Goal: Complete application form: Complete application form

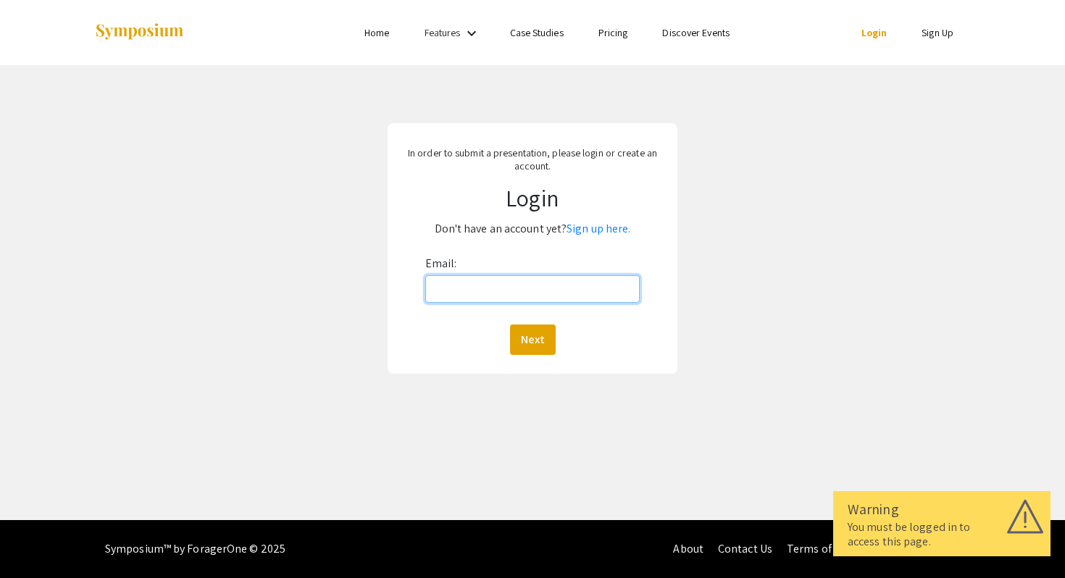
click at [503, 302] on input "Email:" at bounding box center [532, 289] width 215 height 28
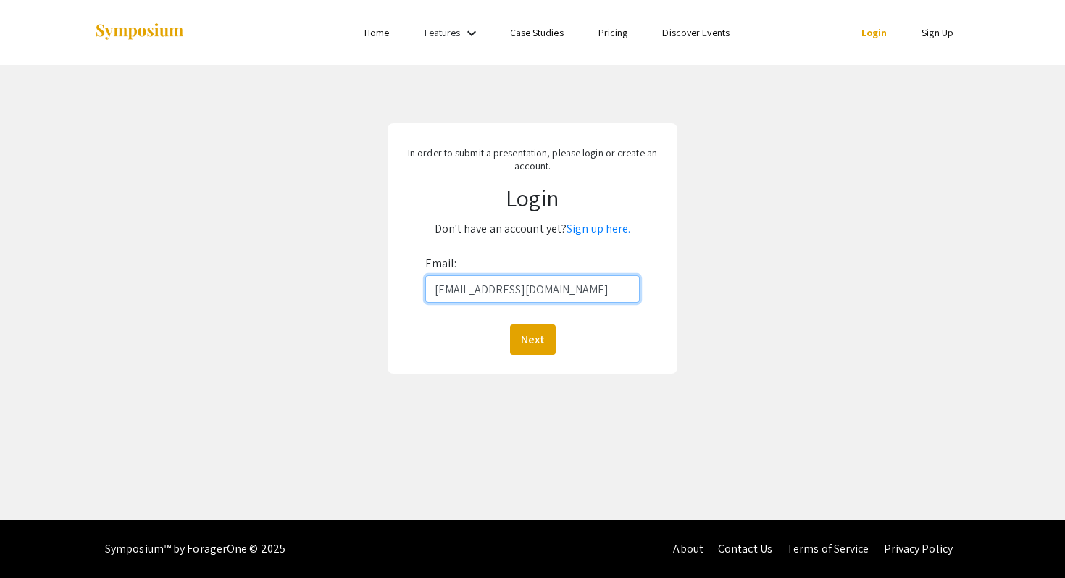
type input "[EMAIL_ADDRESS][DOMAIN_NAME]"
click at [510, 325] on button "Next" at bounding box center [533, 340] width 46 height 30
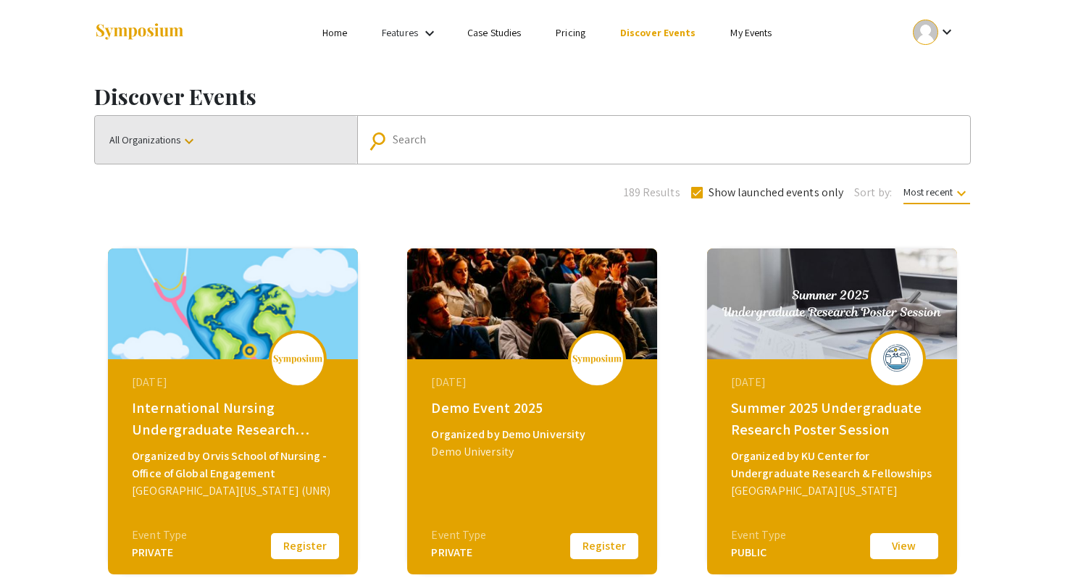
click at [209, 131] on button "All Organizations keyboard_arrow_down" at bounding box center [226, 140] width 262 height 48
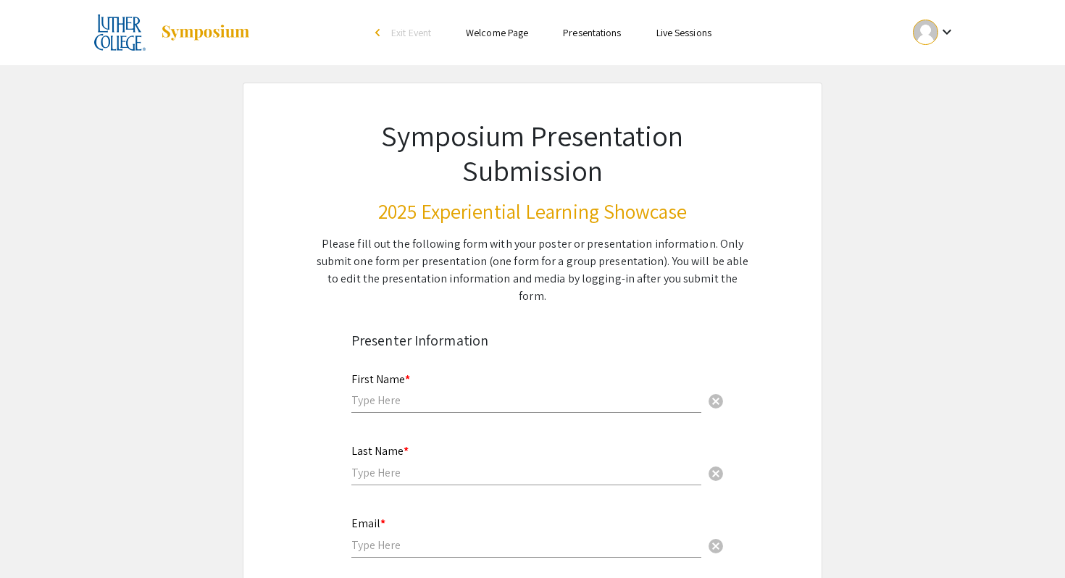
click at [524, 364] on div "First Name * cancel" at bounding box center [526, 386] width 350 height 55
type input "[PERSON_NAME]"
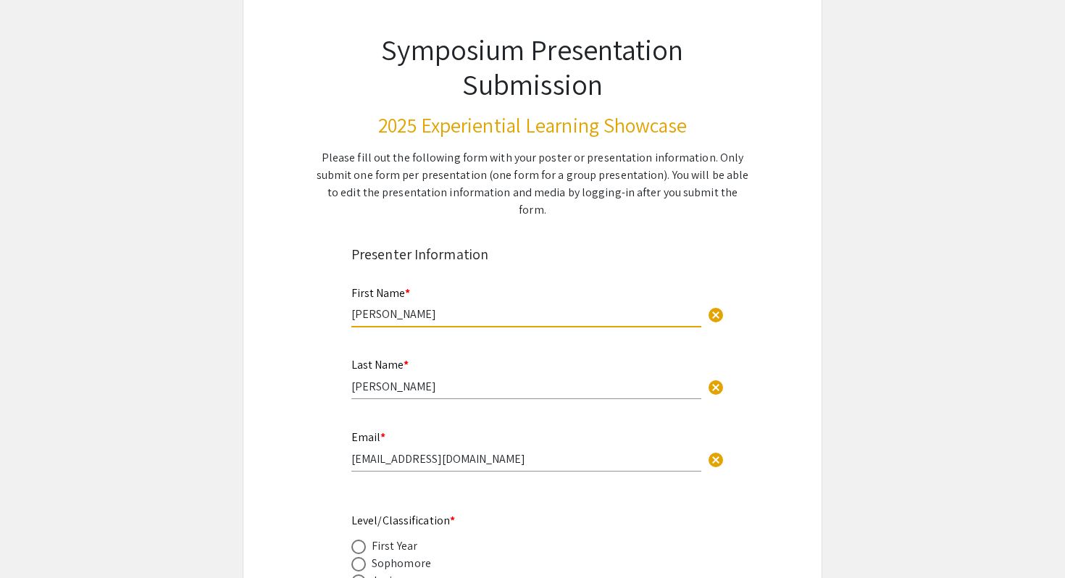
scroll to position [129, 0]
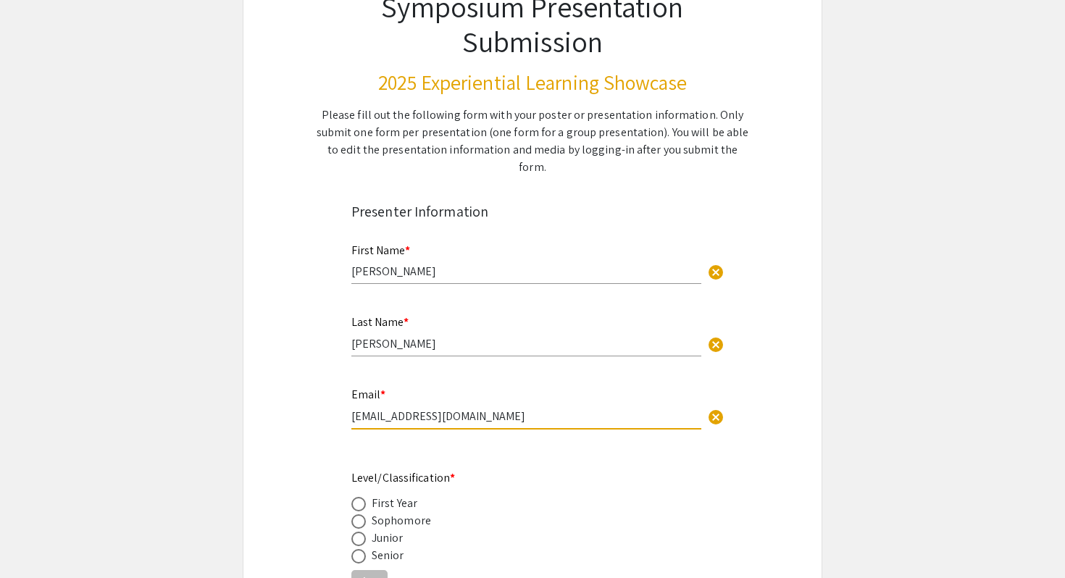
drag, startPoint x: 515, startPoint y: 404, endPoint x: 350, endPoint y: 401, distance: 165.2
click at [350, 401] on div "Email * Hendrickslucas813@yahoo.com cancel This field is required." at bounding box center [532, 415] width 384 height 61
type input "[EMAIL_ADDRESS][DOMAIN_NAME]"
click at [359, 532] on span at bounding box center [358, 539] width 14 height 14
click at [359, 532] on input "radio" at bounding box center [358, 539] width 14 height 14
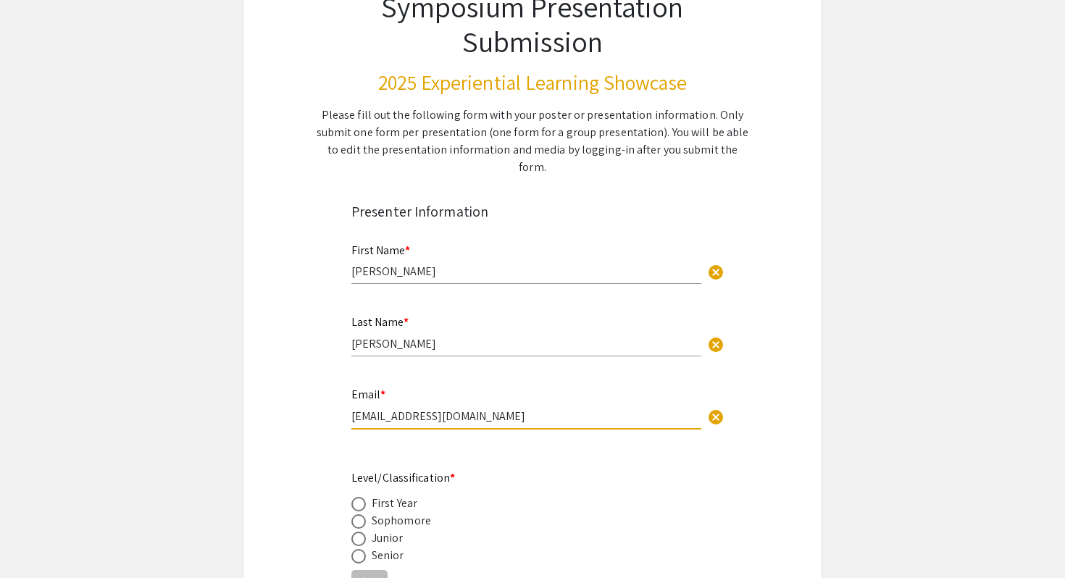
radio input "true"
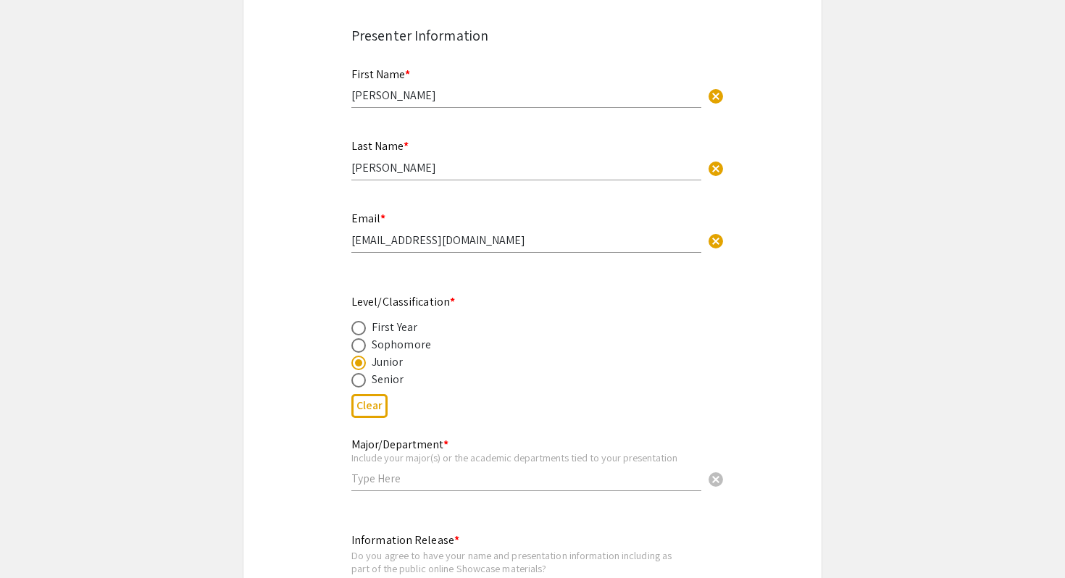
scroll to position [482, 0]
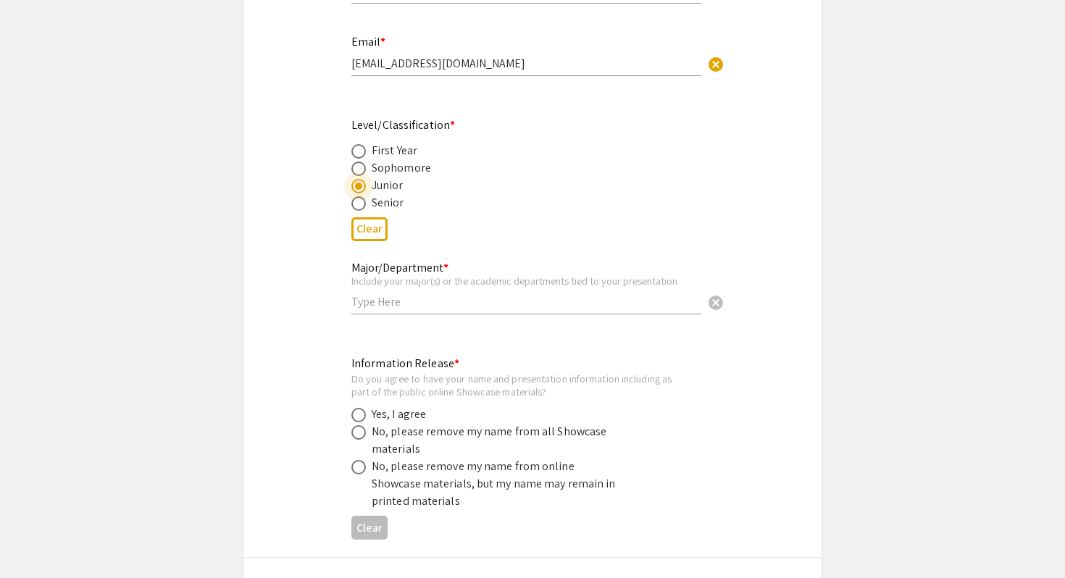
click at [397, 294] on div "Major/Department * Include your major(s) or the academic departments tied to yo…" at bounding box center [526, 280] width 350 height 67
click at [440, 294] on input "text" at bounding box center [526, 301] width 350 height 15
type input "Biology"
click at [356, 408] on span at bounding box center [358, 415] width 14 height 14
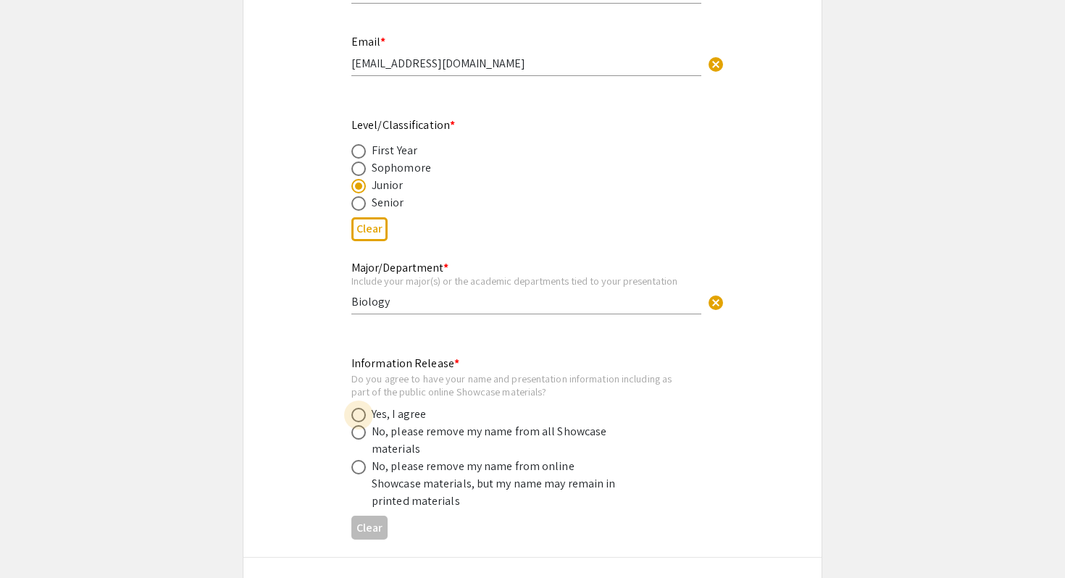
click at [356, 408] on input "radio" at bounding box center [358, 415] width 14 height 14
radio input "true"
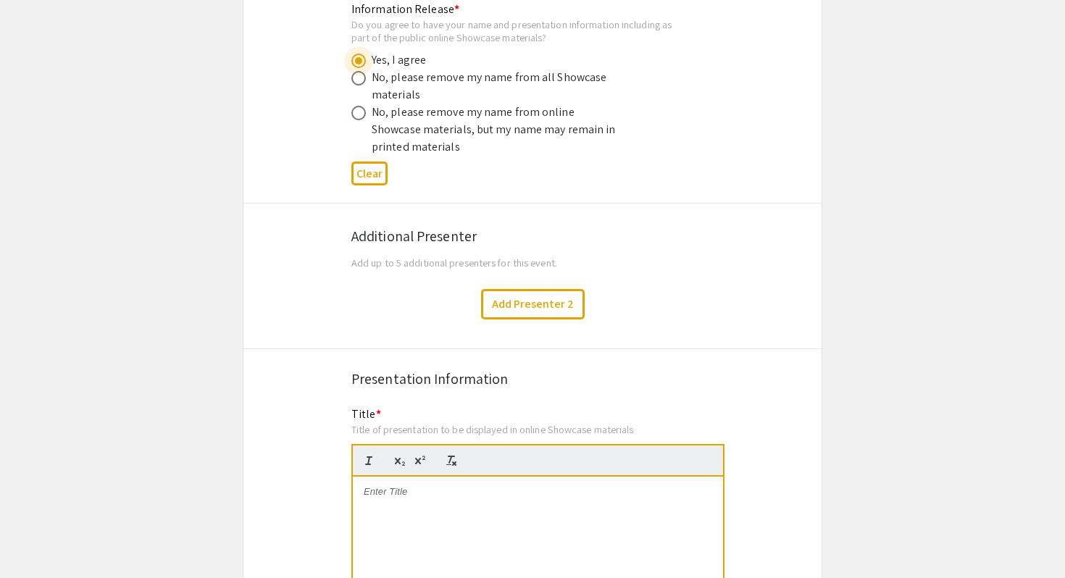
scroll to position [871, 0]
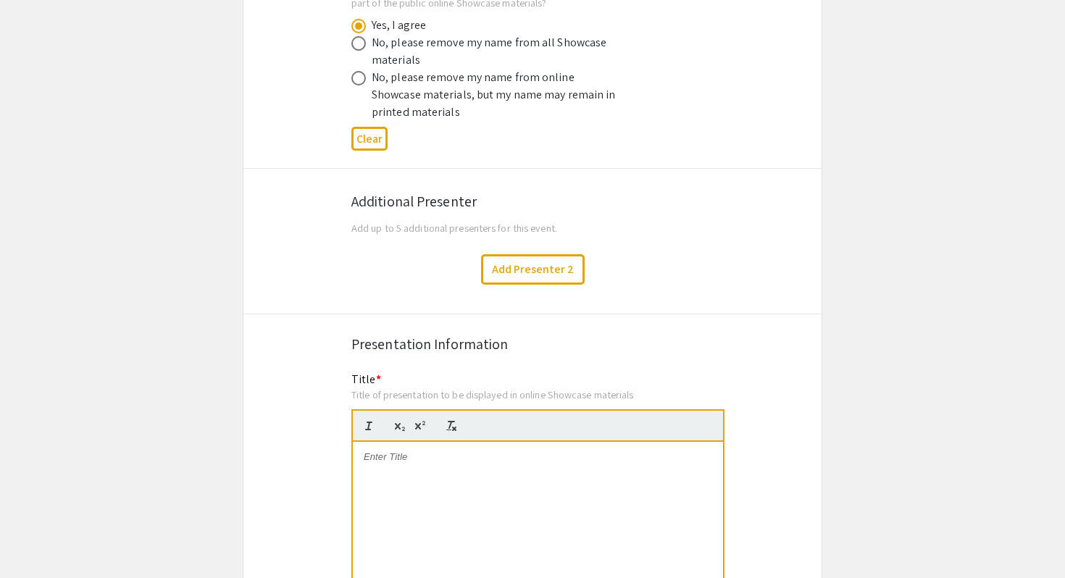
click at [427, 450] on div at bounding box center [538, 550] width 370 height 217
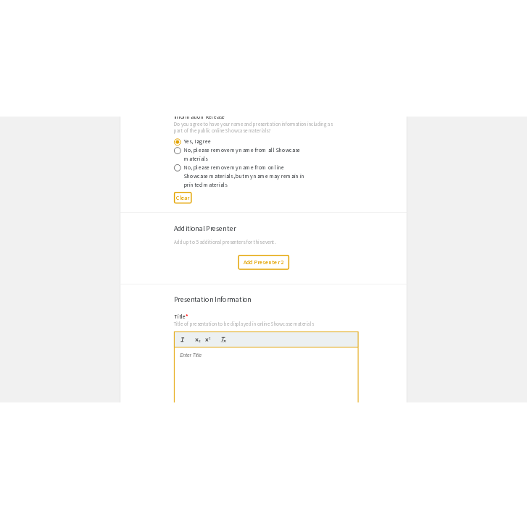
scroll to position [834, 0]
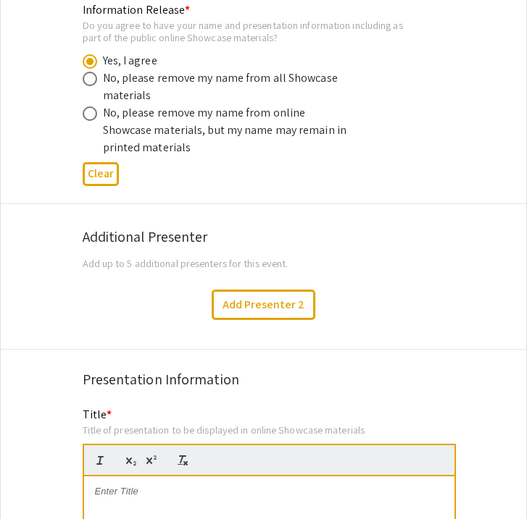
click at [181, 485] on p at bounding box center [269, 491] width 348 height 13
paste div
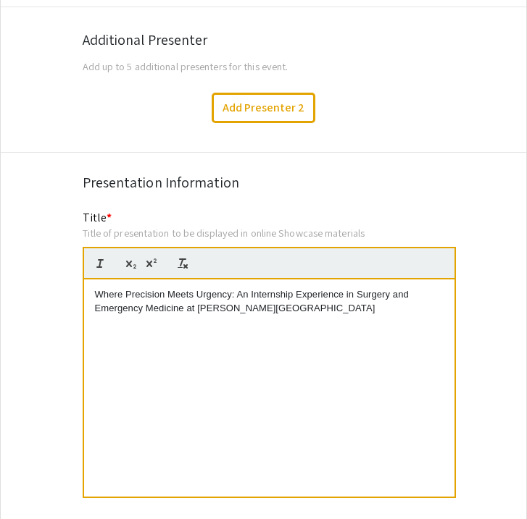
scroll to position [1030, 0]
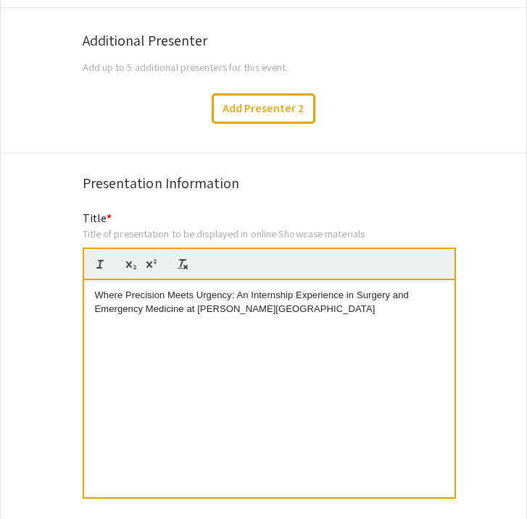
click at [327, 172] on div "Presentation Information" at bounding box center [264, 183] width 362 height 22
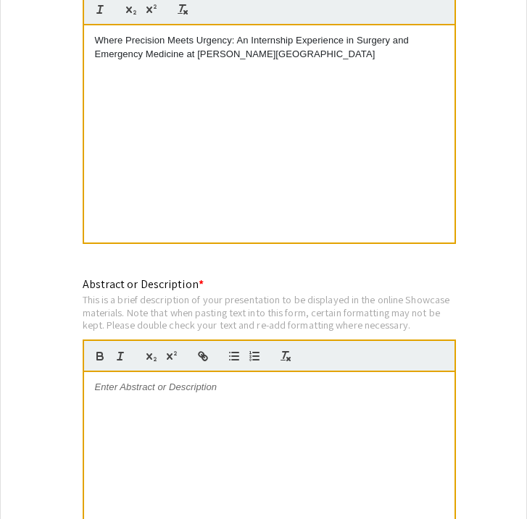
scroll to position [1288, 0]
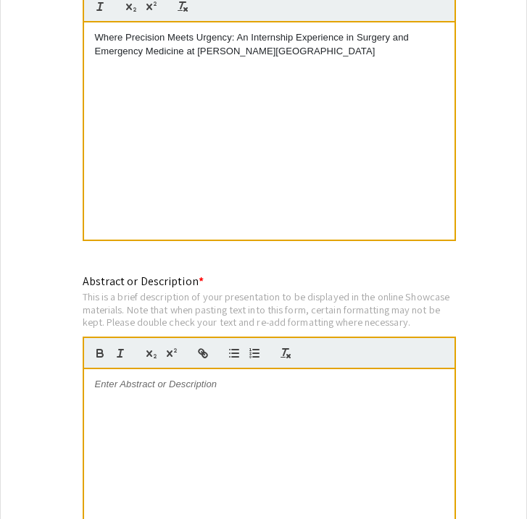
click at [154, 380] on div at bounding box center [269, 477] width 370 height 217
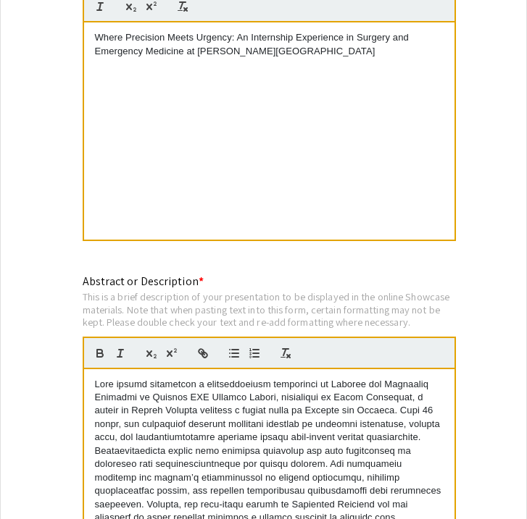
scroll to position [0, 0]
drag, startPoint x: 187, startPoint y: 370, endPoint x: 254, endPoint y: 370, distance: 67.4
click at [254, 378] on p at bounding box center [269, 485] width 348 height 214
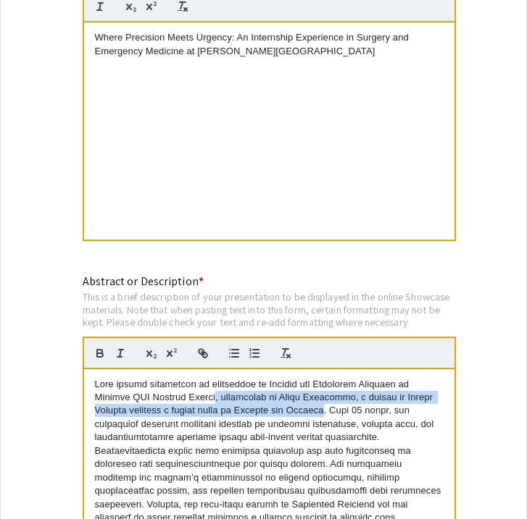
drag, startPoint x: 217, startPoint y: 383, endPoint x: 330, endPoint y: 398, distance: 113.3
click at [330, 398] on p at bounding box center [269, 485] width 348 height 214
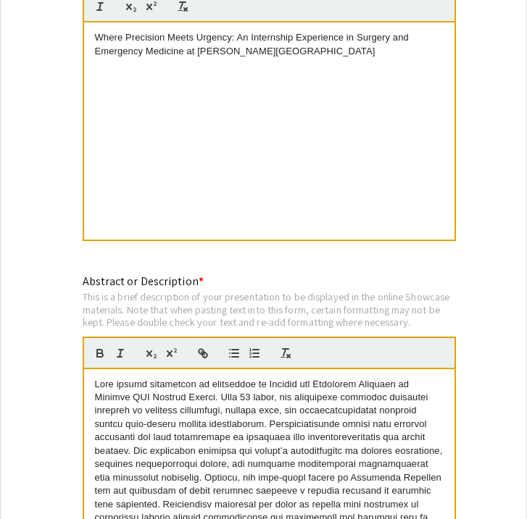
scroll to position [1289, 0]
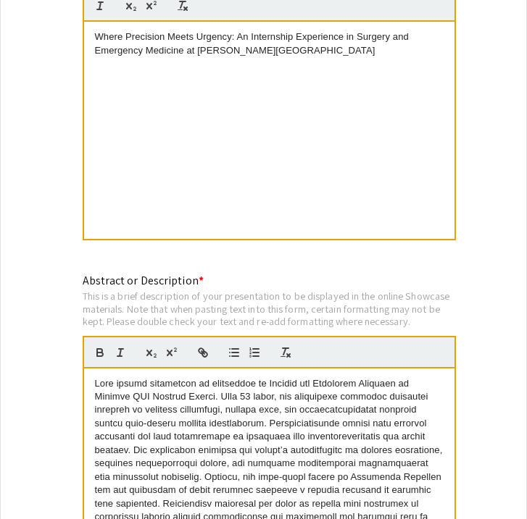
click at [390, 384] on p at bounding box center [269, 470] width 348 height 187
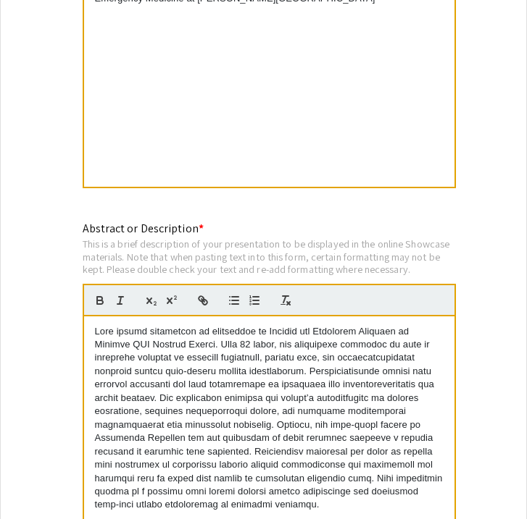
scroll to position [1348, 0]
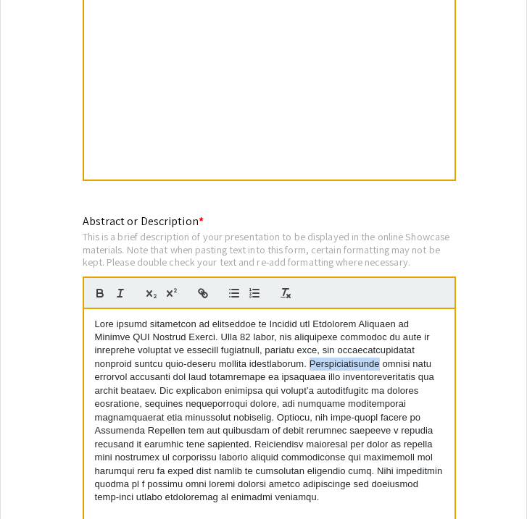
drag, startPoint x: 382, startPoint y: 350, endPoint x: 317, endPoint y: 354, distance: 66.1
click at [316, 354] on p at bounding box center [269, 411] width 348 height 187
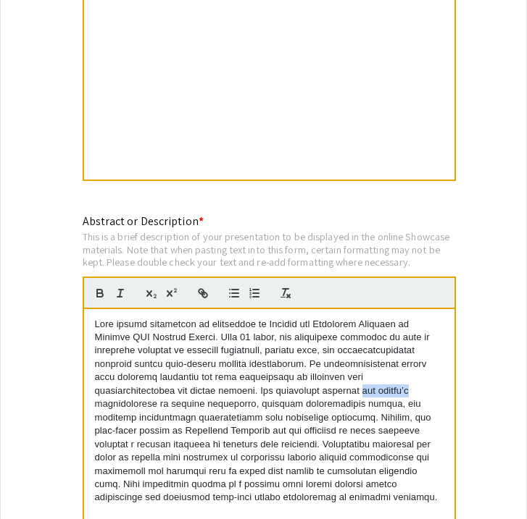
drag, startPoint x: 381, startPoint y: 377, endPoint x: 427, endPoint y: 377, distance: 45.6
click at [427, 377] on p at bounding box center [269, 411] width 348 height 187
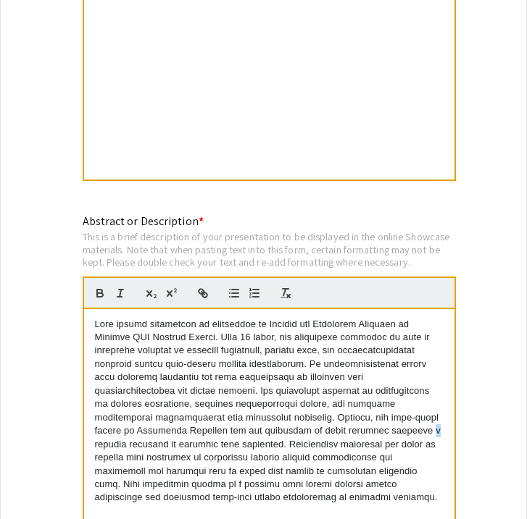
click at [95, 432] on p at bounding box center [269, 411] width 348 height 187
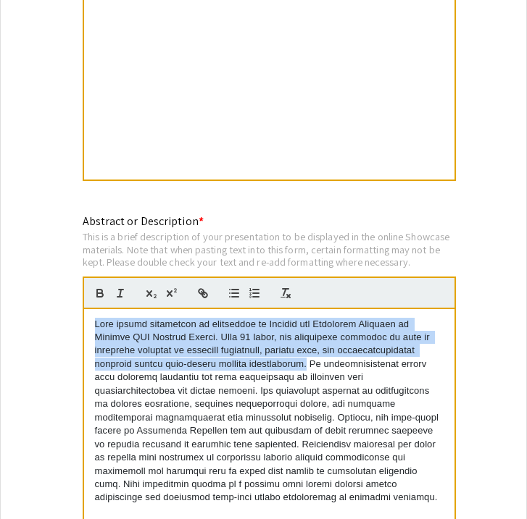
drag, startPoint x: 94, startPoint y: 311, endPoint x: 312, endPoint y: 347, distance: 221.0
click at [312, 347] on p at bounding box center [269, 411] width 348 height 187
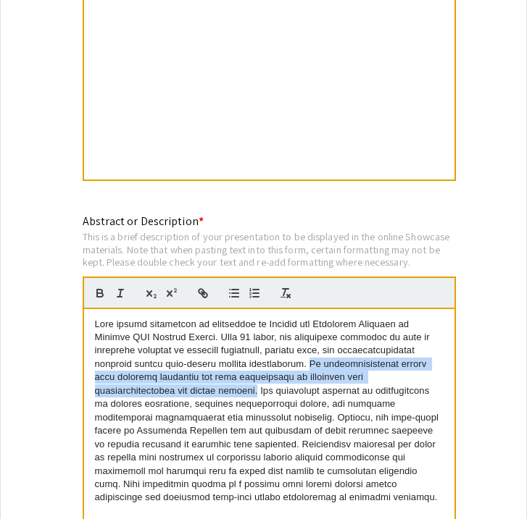
drag, startPoint x: 315, startPoint y: 351, endPoint x: 264, endPoint y: 374, distance: 55.8
click at [264, 374] on p at bounding box center [269, 411] width 348 height 187
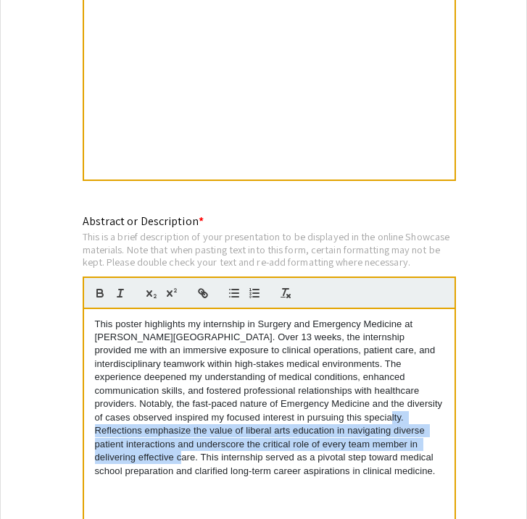
drag, startPoint x: 288, startPoint y: 403, endPoint x: 356, endPoint y: 432, distance: 74.3
click at [356, 432] on p "This poster highlights my internship in Surgery and Emergency Medicine at Sanfo…" at bounding box center [269, 398] width 348 height 160
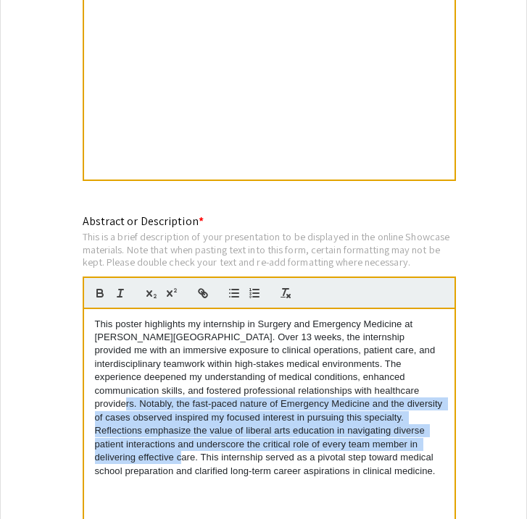
drag, startPoint x: 355, startPoint y: 376, endPoint x: 355, endPoint y: 430, distance: 54.3
click at [355, 430] on p "This poster highlights my internship in Surgery and Emergency Medicine at Sanfo…" at bounding box center [269, 398] width 348 height 160
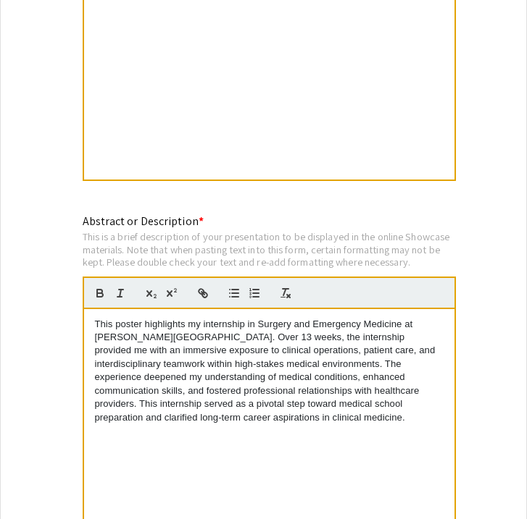
click at [353, 375] on p "This poster highlights my internship in Surgery and Emergency Medicine at [PERS…" at bounding box center [269, 371] width 348 height 107
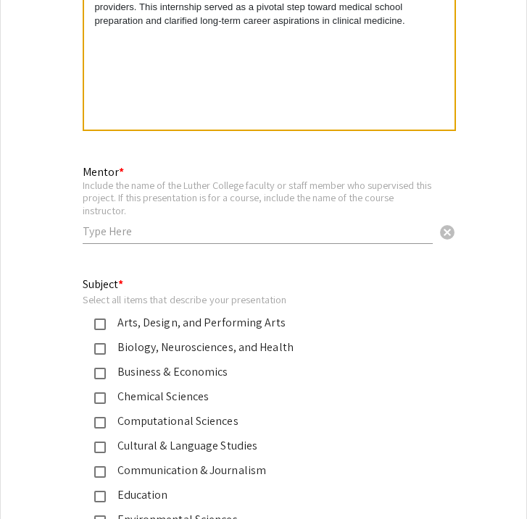
scroll to position [1750, 0]
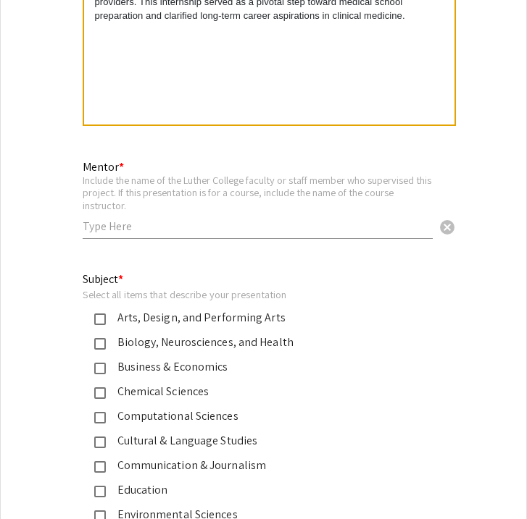
click at [102, 338] on mat-pseudo-checkbox at bounding box center [100, 344] width 12 height 12
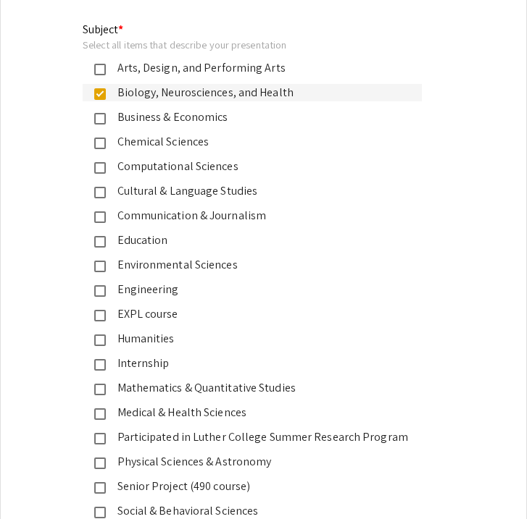
scroll to position [1999, 0]
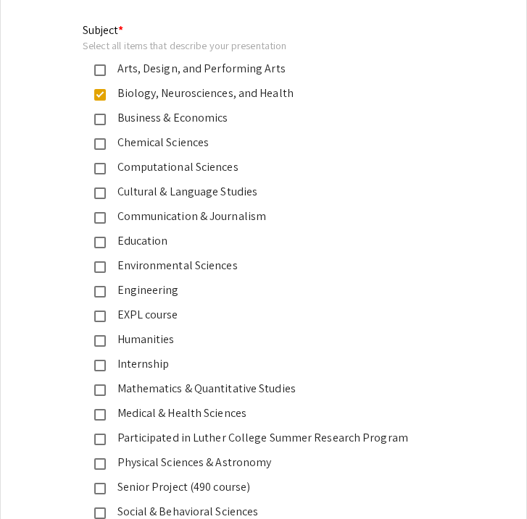
click at [97, 311] on mat-pseudo-checkbox at bounding box center [100, 317] width 12 height 12
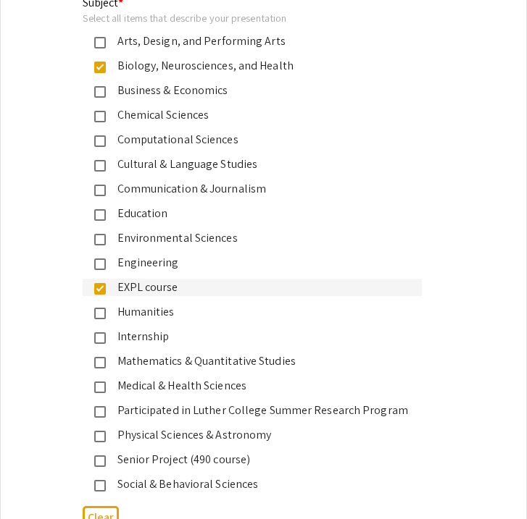
scroll to position [2031, 0]
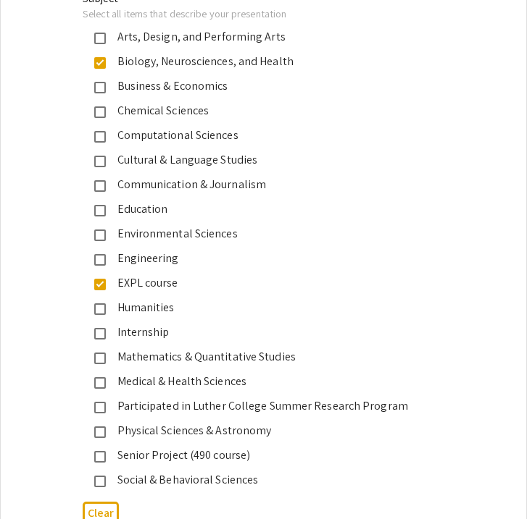
click at [96, 328] on mat-pseudo-checkbox at bounding box center [100, 334] width 12 height 12
click at [96, 377] on mat-pseudo-checkbox at bounding box center [100, 383] width 12 height 12
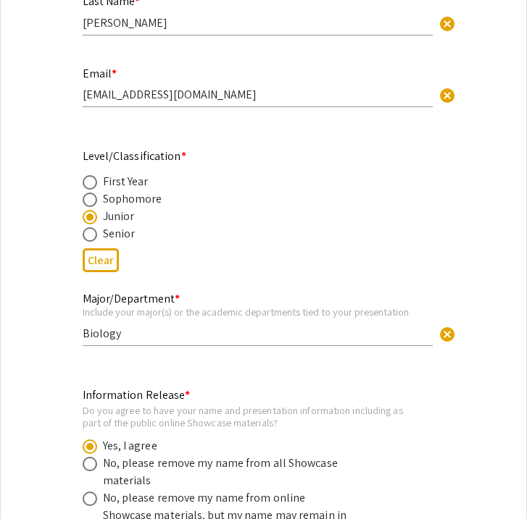
scroll to position [452, 0]
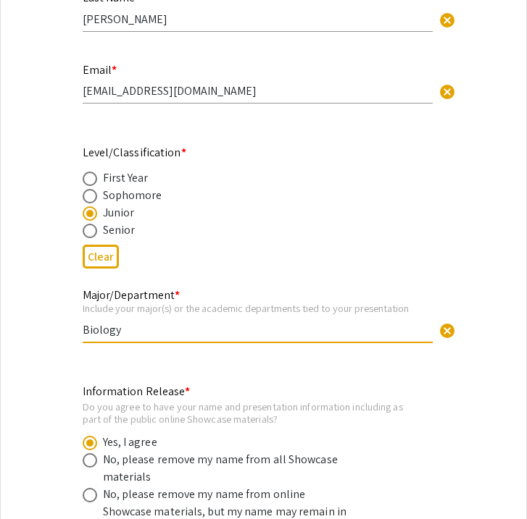
click at [133, 322] on input "Biology" at bounding box center [258, 329] width 350 height 15
click at [117, 352] on app-form-preview-presenter-fields "First Name * Lucas cancel This field is required. Last Name * Hendricks cancel …" at bounding box center [264, 238] width 362 height 669
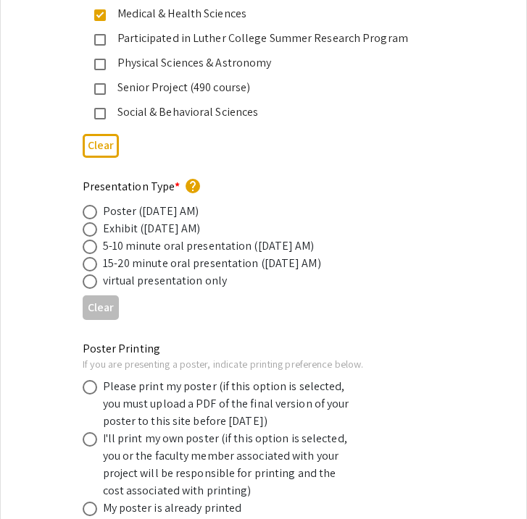
scroll to position [2398, 0]
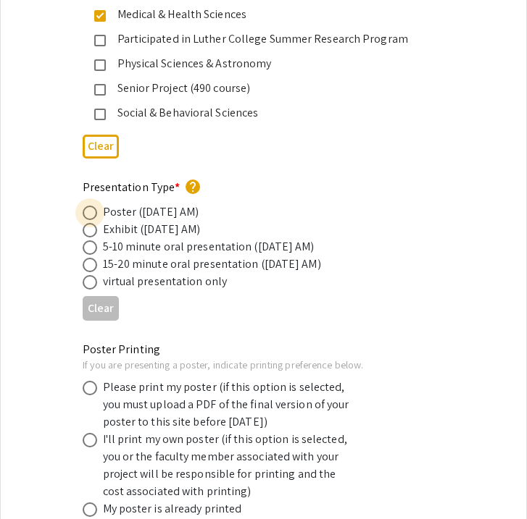
click at [89, 206] on span at bounding box center [90, 213] width 14 height 14
click at [89, 206] on input "radio" at bounding box center [90, 213] width 14 height 14
radio input "true"
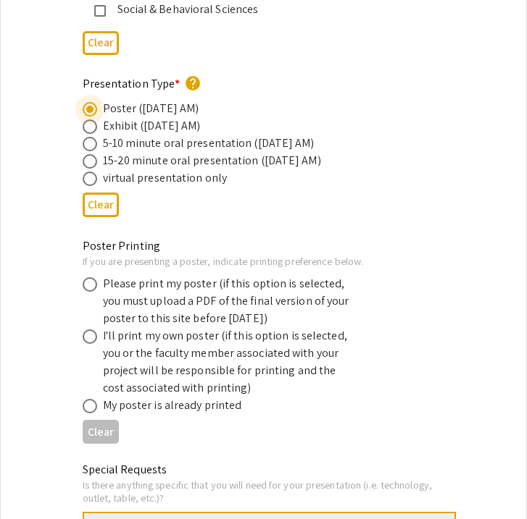
scroll to position [2511, 0]
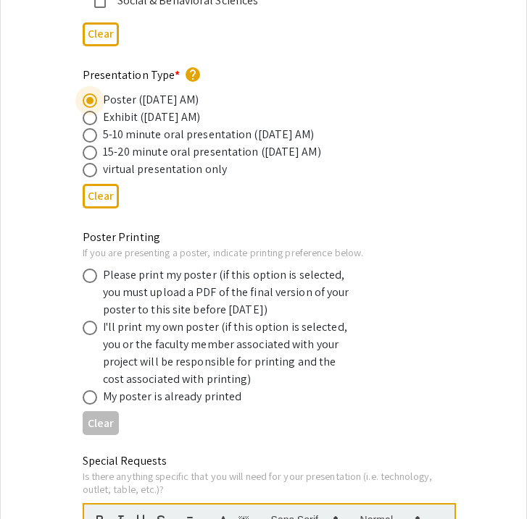
click at [91, 269] on span at bounding box center [90, 276] width 14 height 14
click at [91, 269] on input "radio" at bounding box center [90, 276] width 14 height 14
radio input "true"
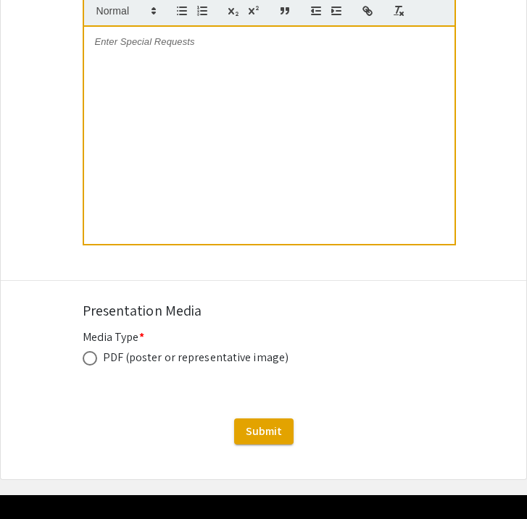
scroll to position [3060, 0]
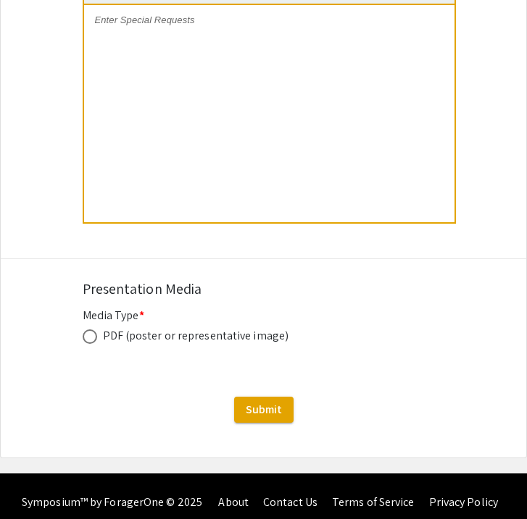
click at [91, 330] on span at bounding box center [90, 337] width 14 height 14
click at [91, 330] on input "radio" at bounding box center [90, 337] width 14 height 14
radio input "true"
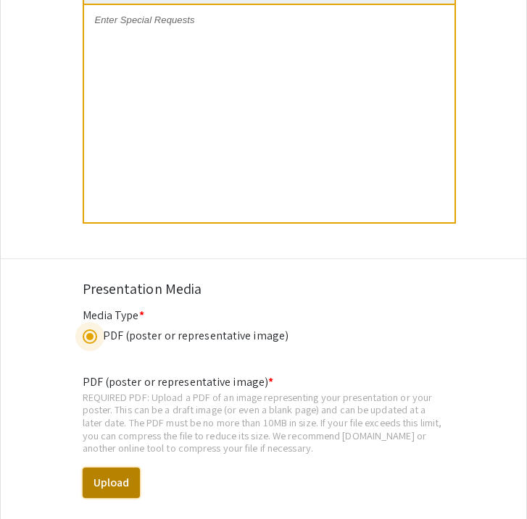
click at [109, 469] on button "Upload" at bounding box center [111, 483] width 57 height 30
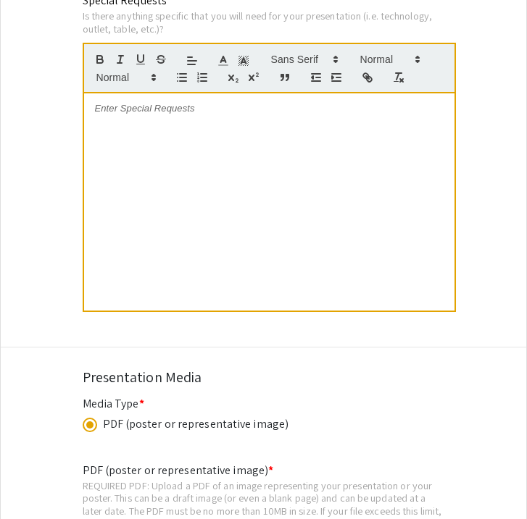
select select "custom"
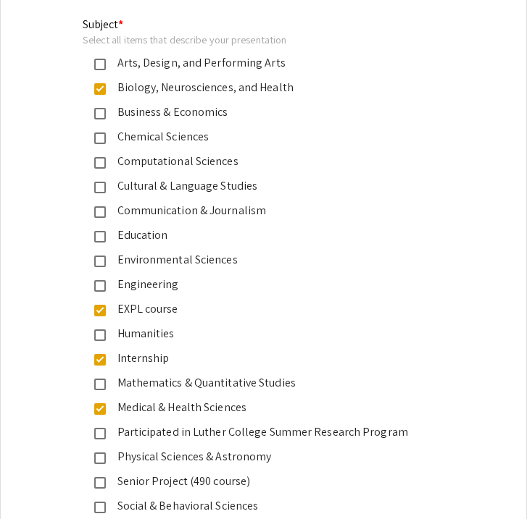
type input "0"
select select "custom"
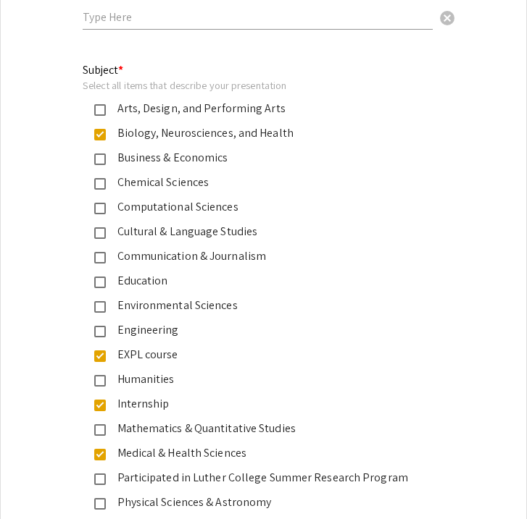
type input "1"
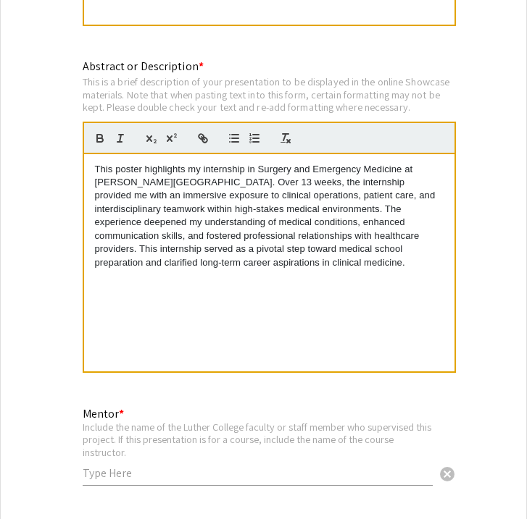
select select "auto"
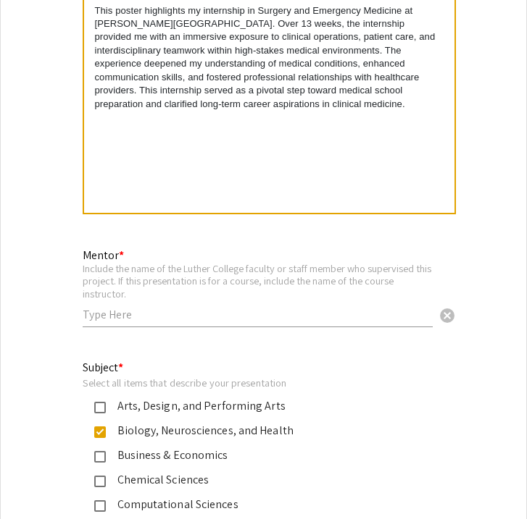
scroll to position [1674, 0]
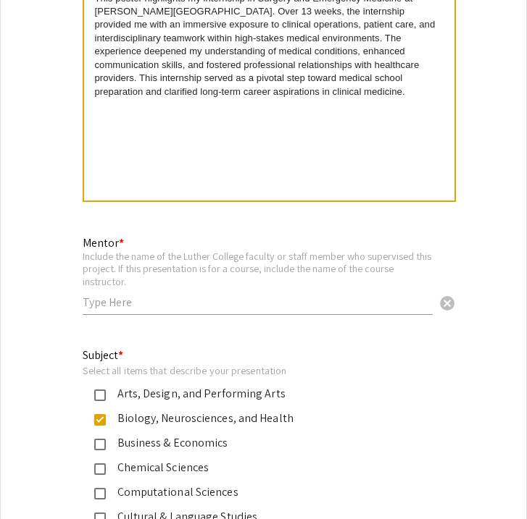
click at [200, 295] on input "text" at bounding box center [258, 302] width 350 height 15
paste input "[PERSON_NAME]"
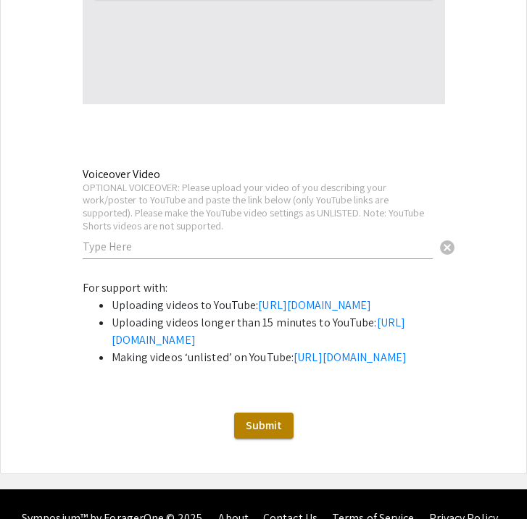
scroll to position [3919, 0]
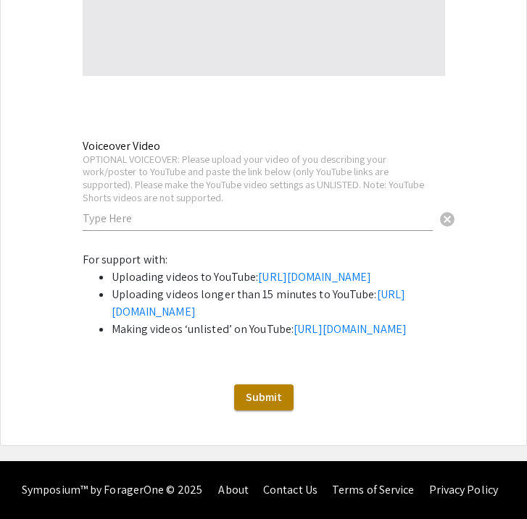
type input "[PERSON_NAME]"
click at [253, 398] on span "Submit" at bounding box center [264, 397] width 36 height 15
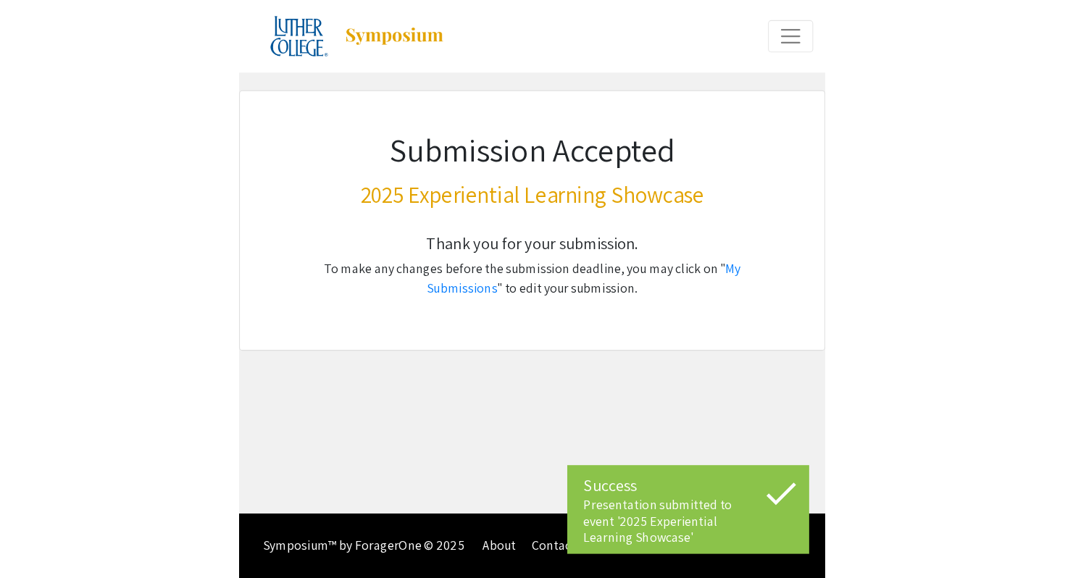
scroll to position [0, 0]
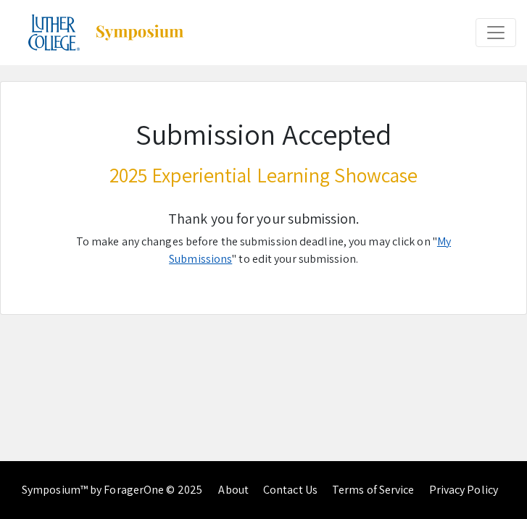
click at [422, 242] on link "My Submissions" at bounding box center [310, 250] width 282 height 33
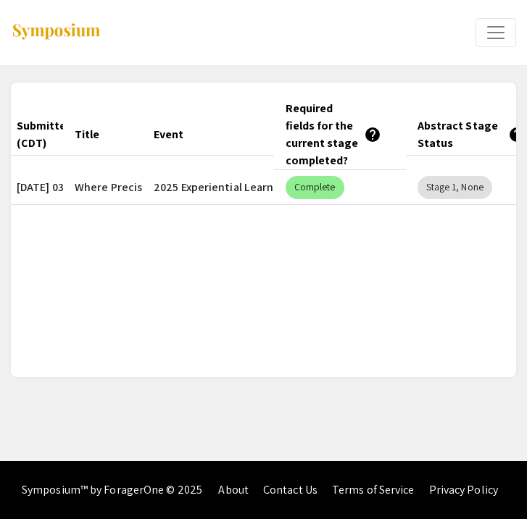
scroll to position [0, 62]
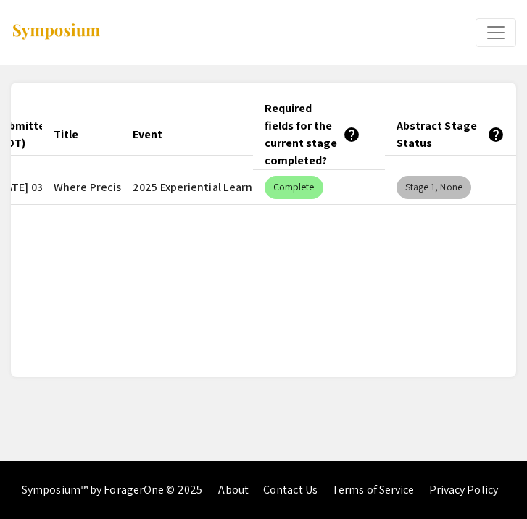
click at [431, 190] on mat-chip "Stage 1, None" at bounding box center [433, 187] width 75 height 23
click at [494, 31] on span "Expand or Collapse Menu" at bounding box center [496, 33] width 22 height 22
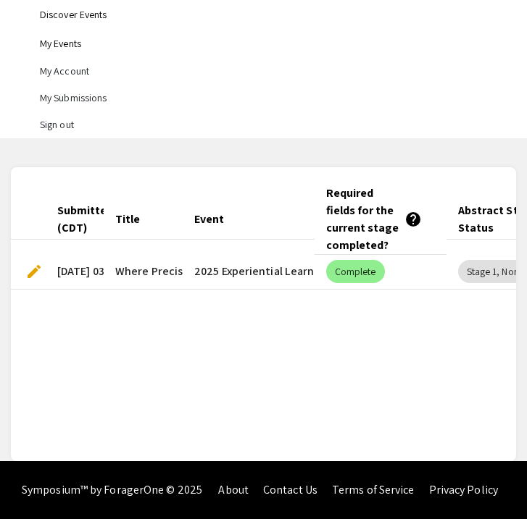
scroll to position [154, 0]
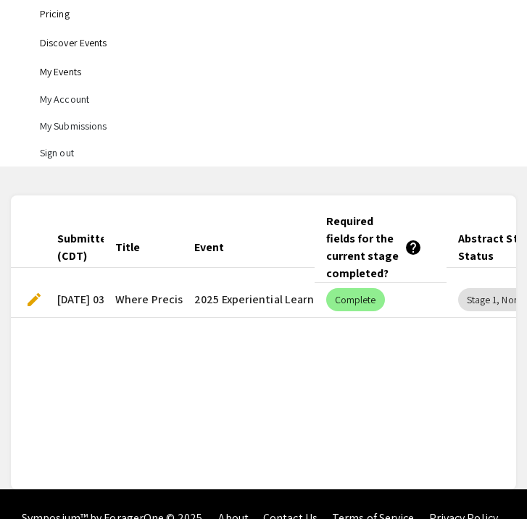
click at [35, 296] on span "edit" at bounding box center [33, 299] width 17 height 17
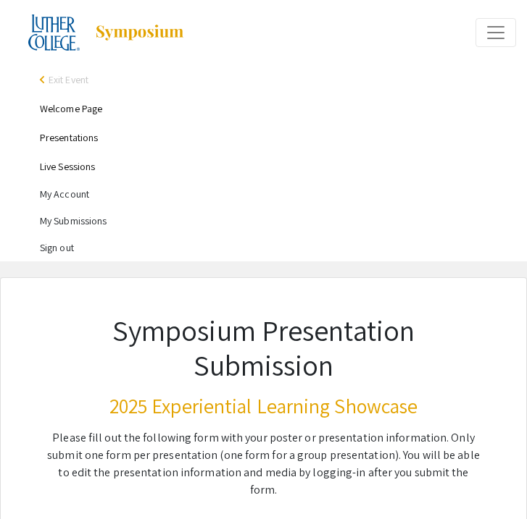
select select "custom"
type input "0"
select select "custom"
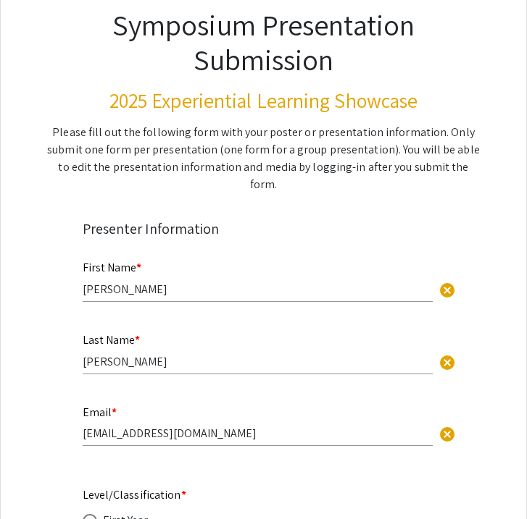
type input "1"
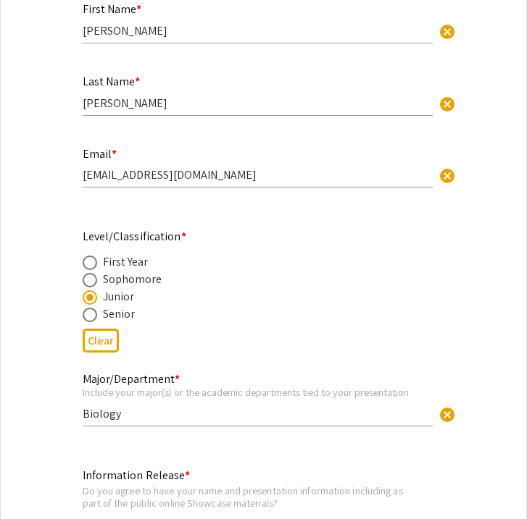
select select "auto"
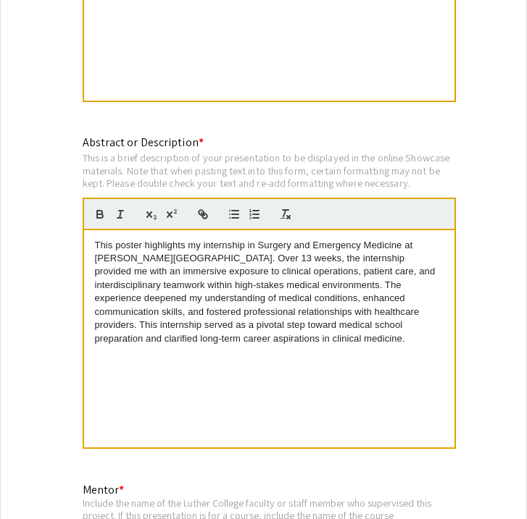
scroll to position [1622, 0]
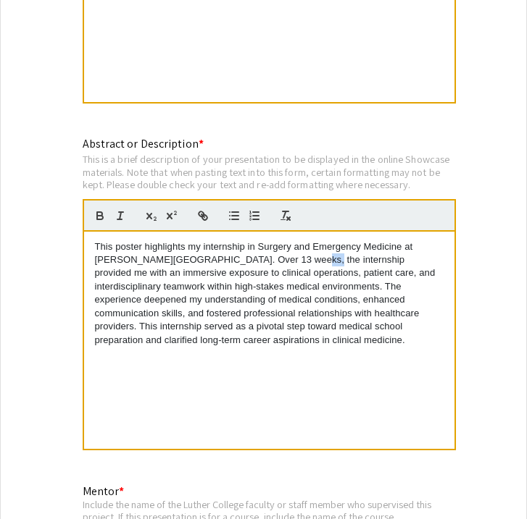
drag, startPoint x: 304, startPoint y: 246, endPoint x: 291, endPoint y: 247, distance: 13.1
click at [291, 247] on p "This poster highlights my internship in Surgery and Emergency Medicine at [PERS…" at bounding box center [269, 293] width 348 height 107
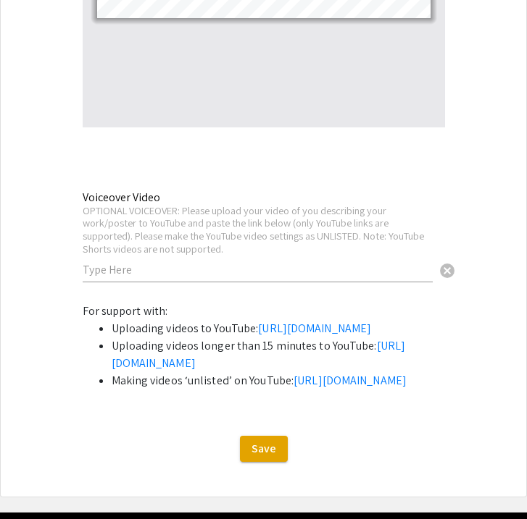
scroll to position [4115, 0]
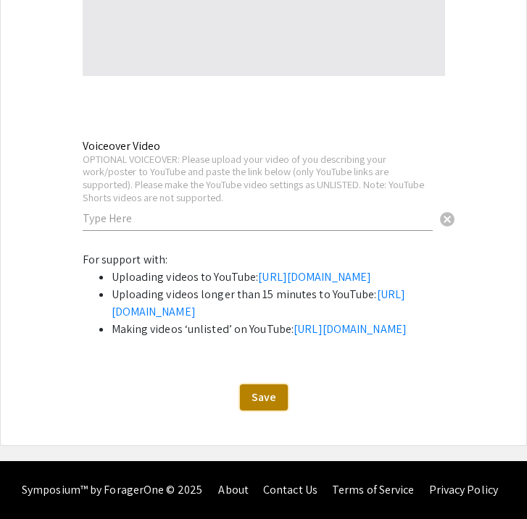
click at [264, 401] on span "Save" at bounding box center [263, 397] width 25 height 15
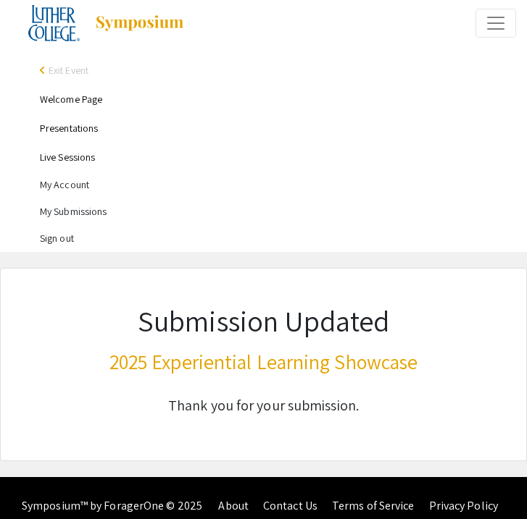
scroll to position [0, 0]
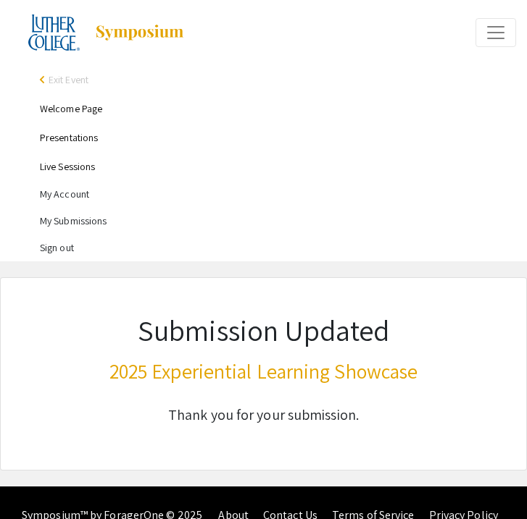
click at [93, 222] on li "My Submissions" at bounding box center [278, 221] width 476 height 27
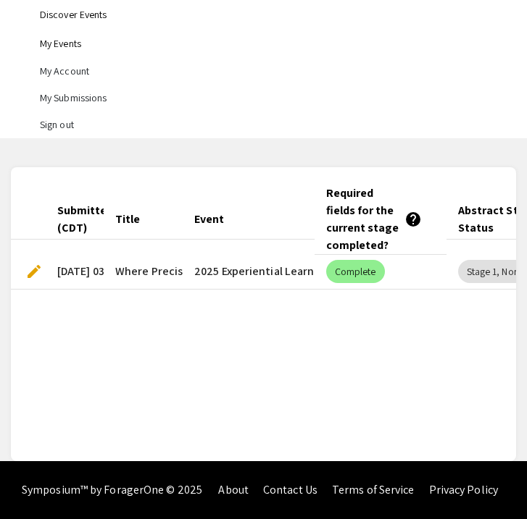
scroll to position [0, 62]
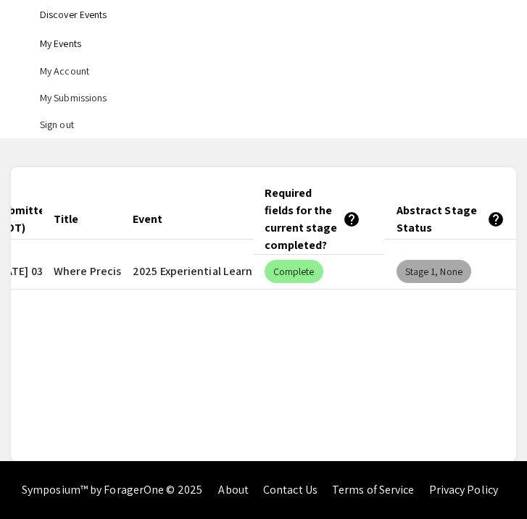
click at [453, 273] on mat-chip "Stage 1, None" at bounding box center [433, 271] width 75 height 23
click at [285, 276] on mat-chip "Complete" at bounding box center [293, 271] width 59 height 23
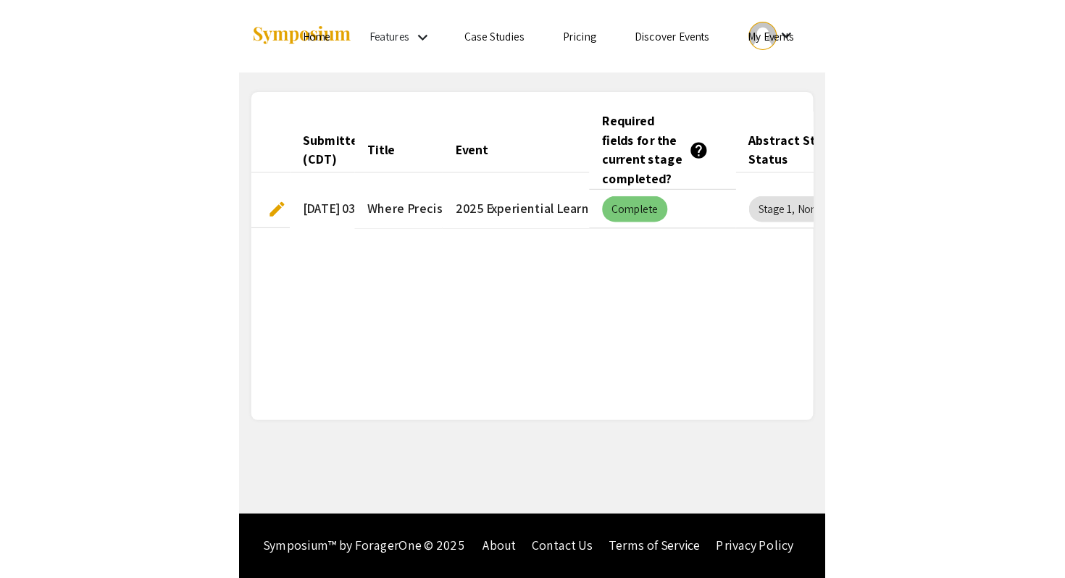
scroll to position [0, 0]
